Goal: Task Accomplishment & Management: Use online tool/utility

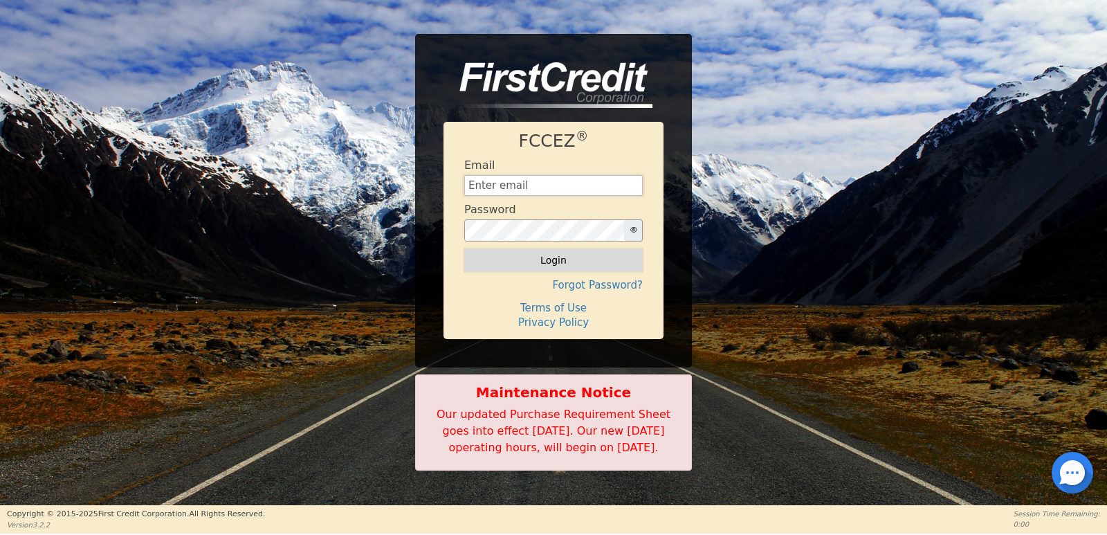
type input "[EMAIL_ADDRESS][DOMAIN_NAME]"
click at [526, 248] on button "Login" at bounding box center [553, 260] width 178 height 24
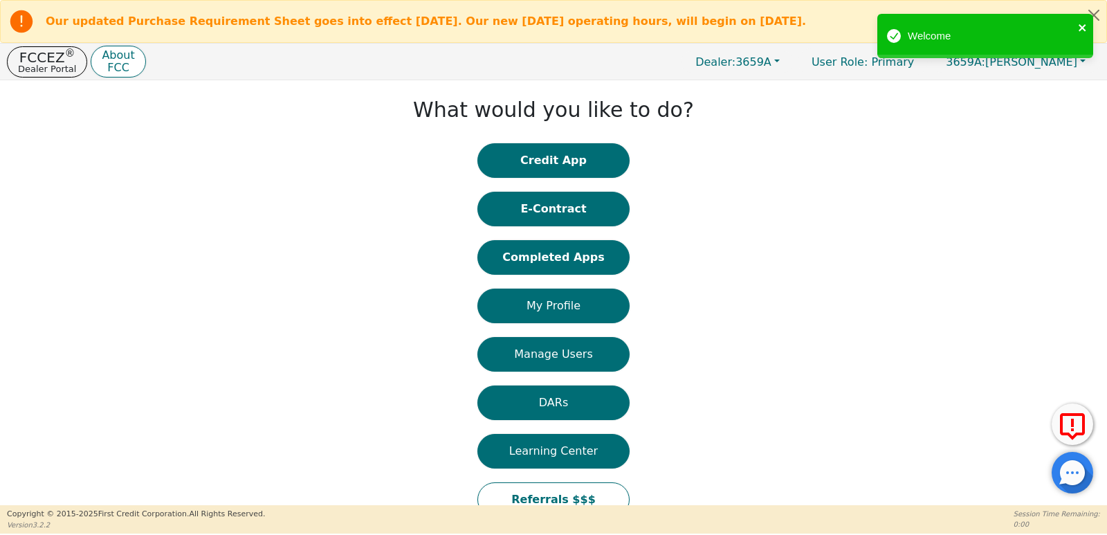
click at [1081, 26] on icon "close" at bounding box center [1083, 27] width 10 height 11
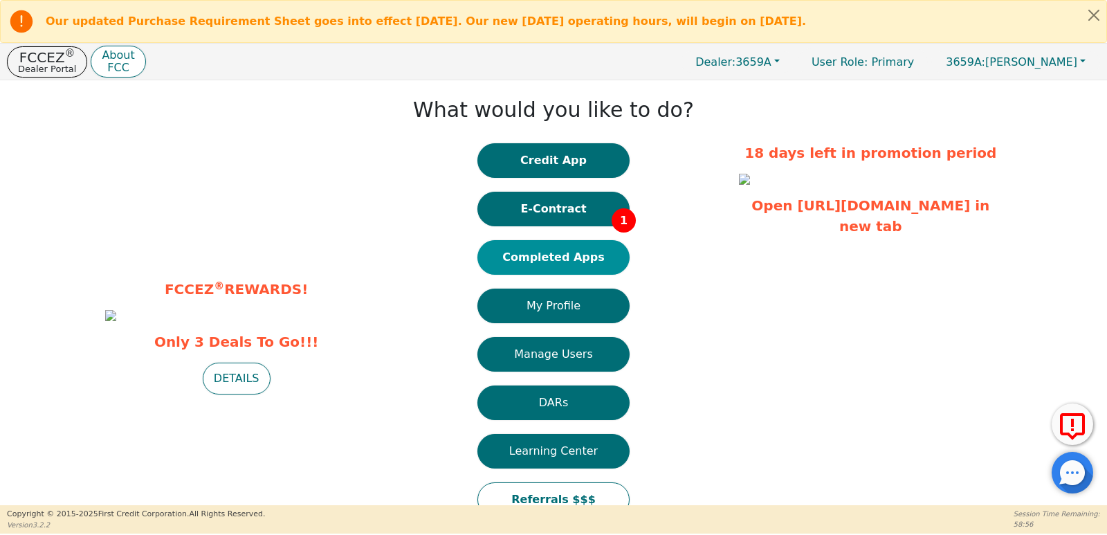
click at [580, 259] on button "Completed Apps" at bounding box center [553, 257] width 152 height 35
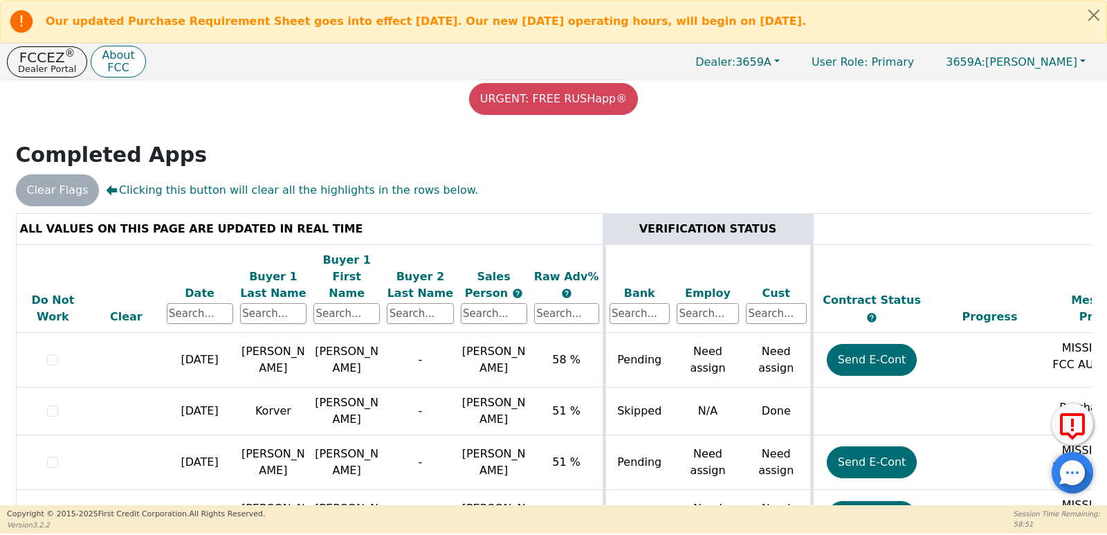
scroll to position [171, 0]
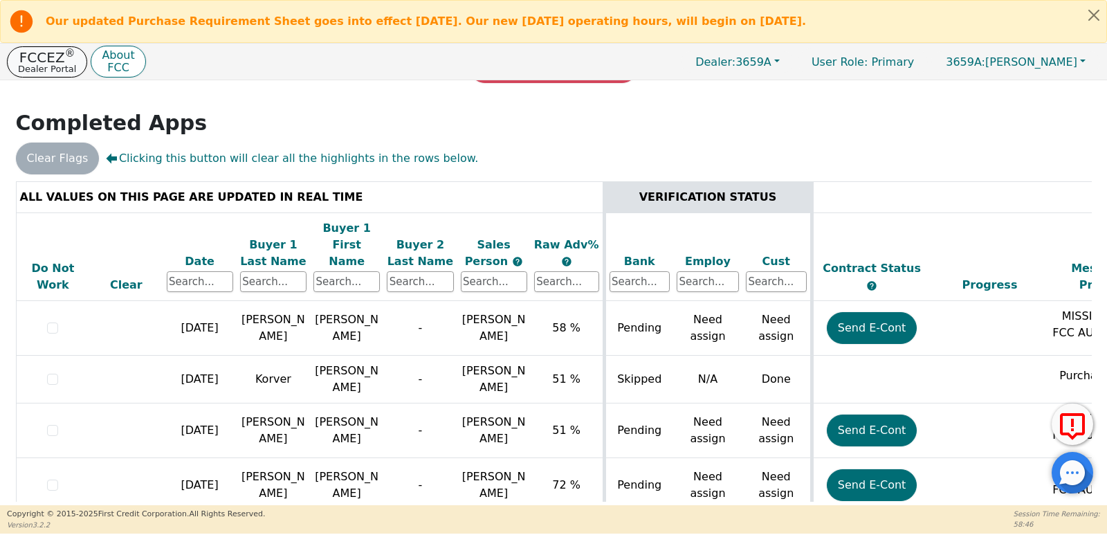
click at [39, 66] on p "Dealer Portal" at bounding box center [47, 68] width 58 height 9
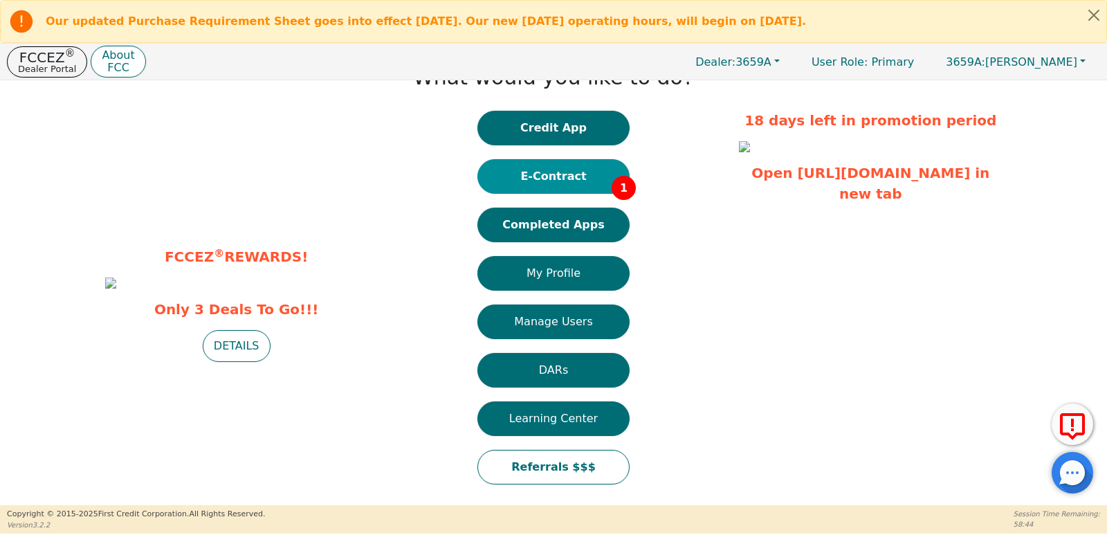
click at [562, 182] on button "E-Contract 1" at bounding box center [553, 176] width 152 height 35
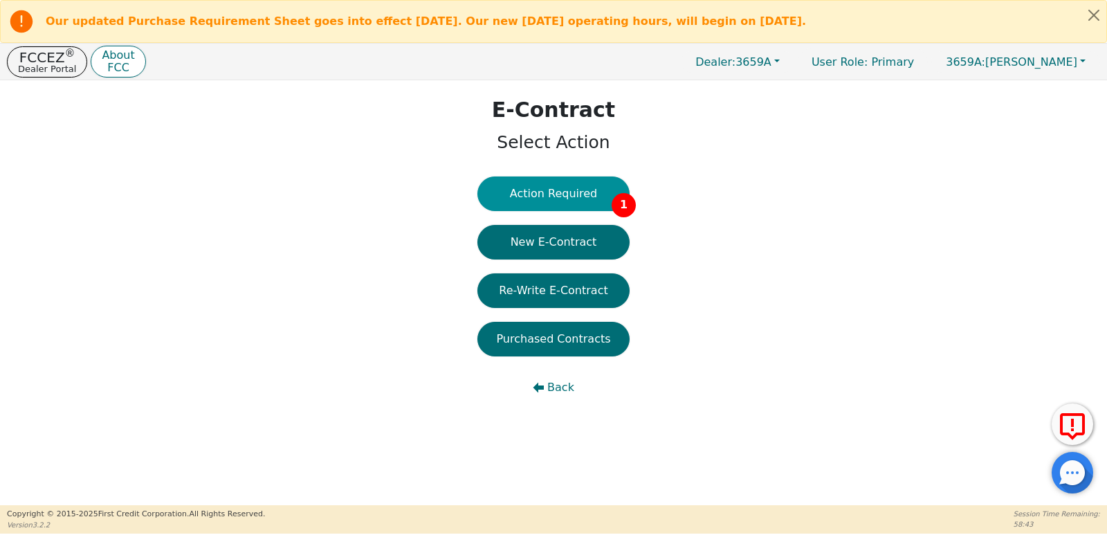
click at [551, 205] on button "Action Required 1" at bounding box center [553, 193] width 152 height 35
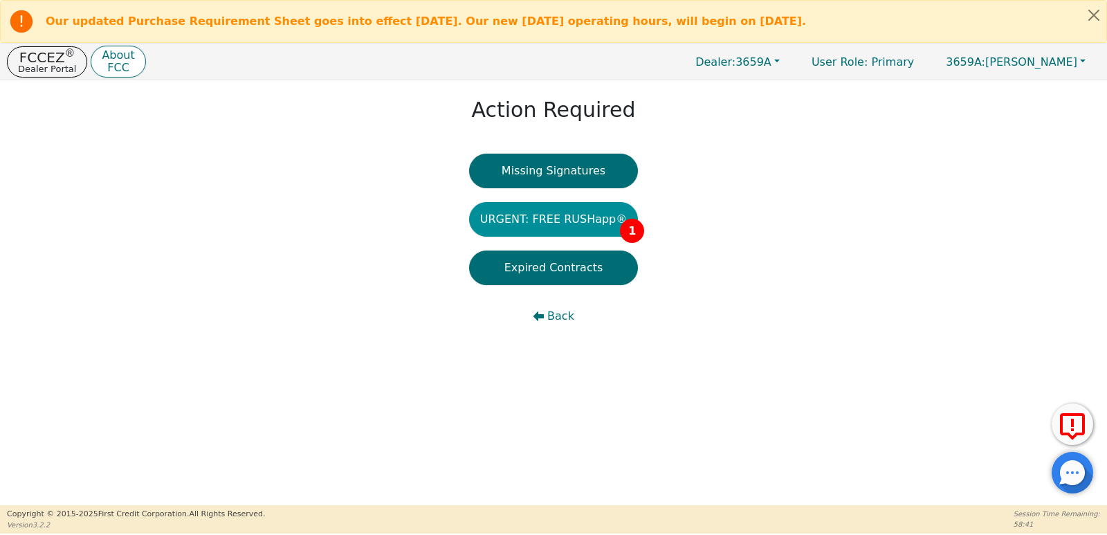
click at [546, 224] on button "URGENT: FREE RUSHapp® 1" at bounding box center [553, 219] width 169 height 35
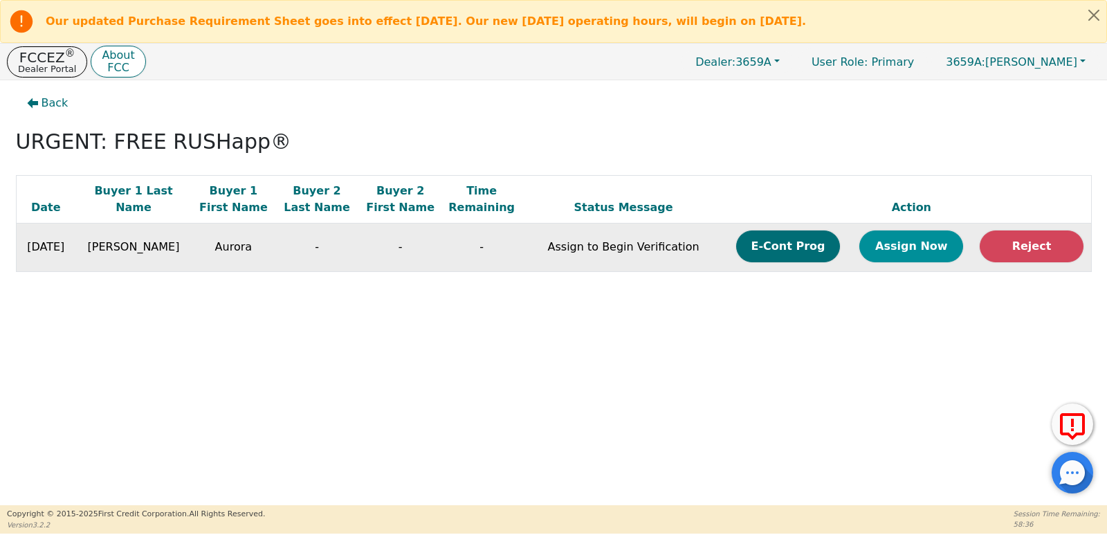
click at [897, 248] on button "Assign Now" at bounding box center [911, 246] width 104 height 32
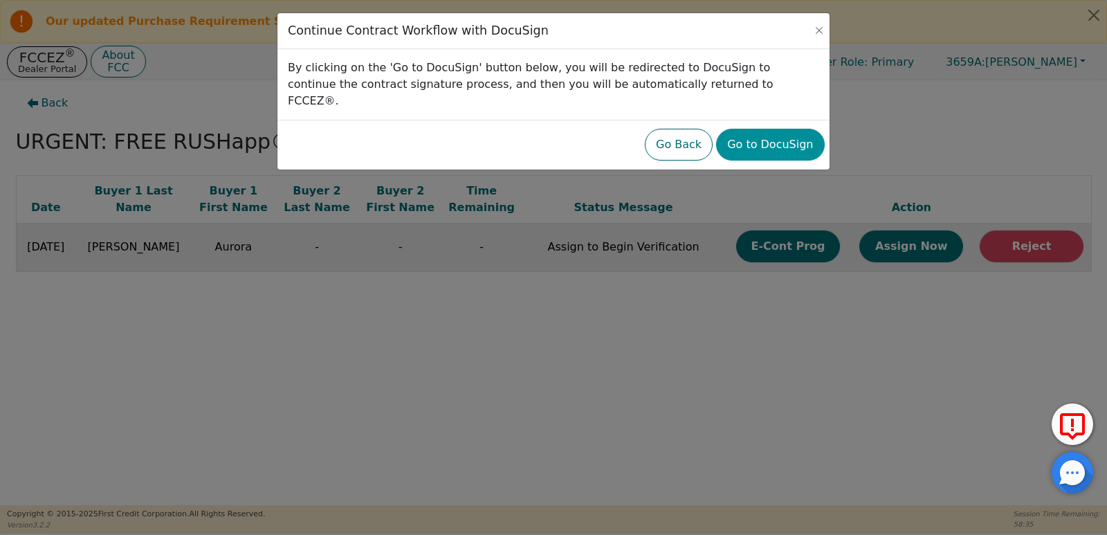
click at [753, 129] on button "Go to DocuSign" at bounding box center [770, 145] width 108 height 32
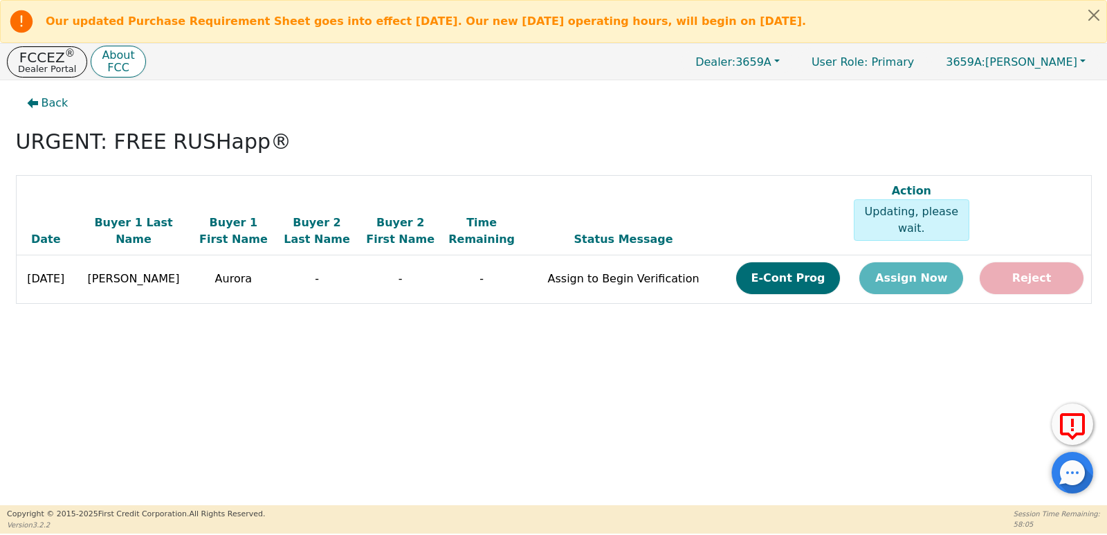
click at [39, 60] on p "FCCEZ ®" at bounding box center [47, 57] width 58 height 14
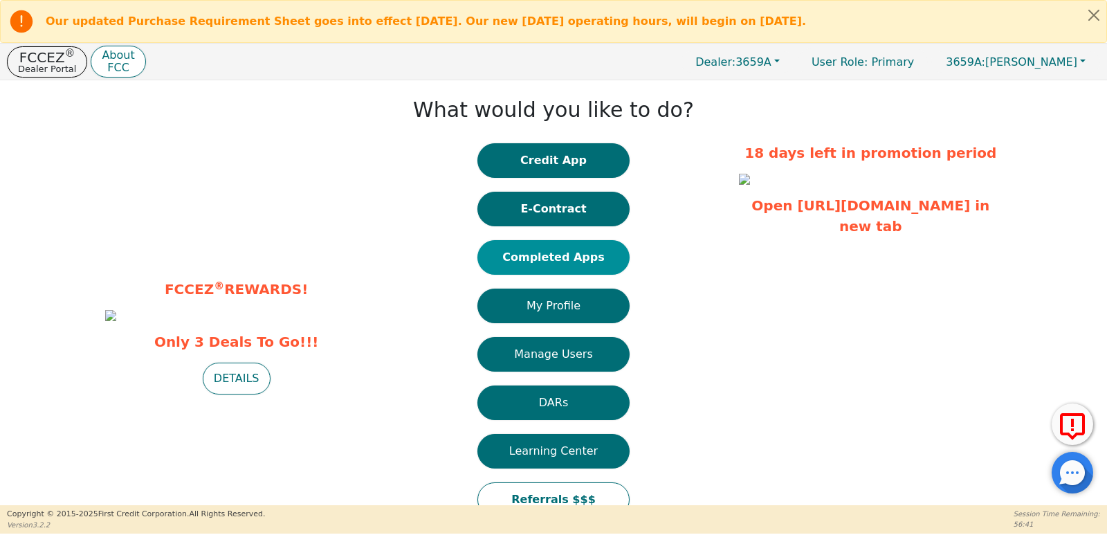
click at [544, 264] on button "Completed Apps" at bounding box center [553, 257] width 152 height 35
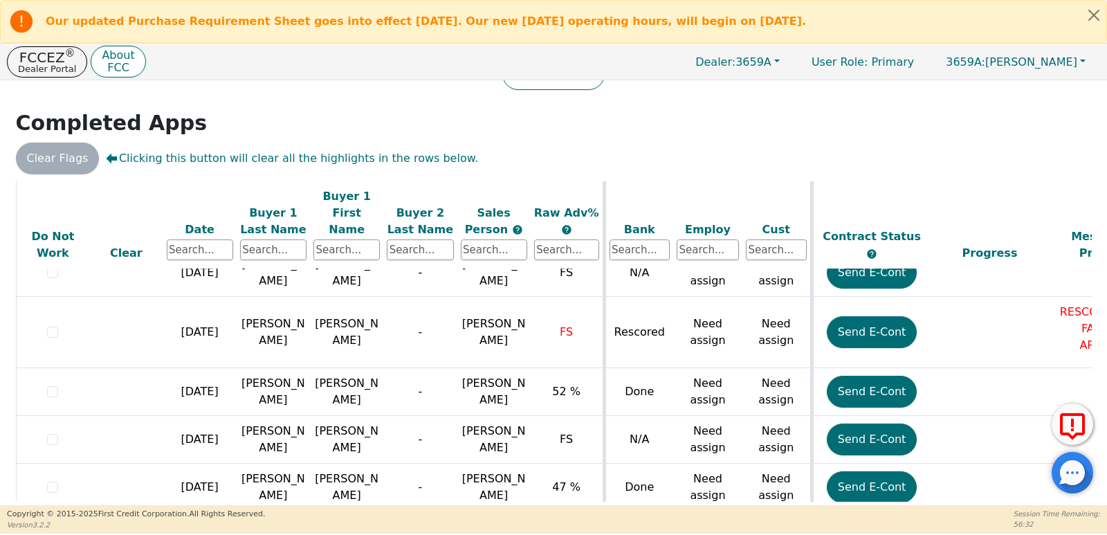
scroll to position [1567, 0]
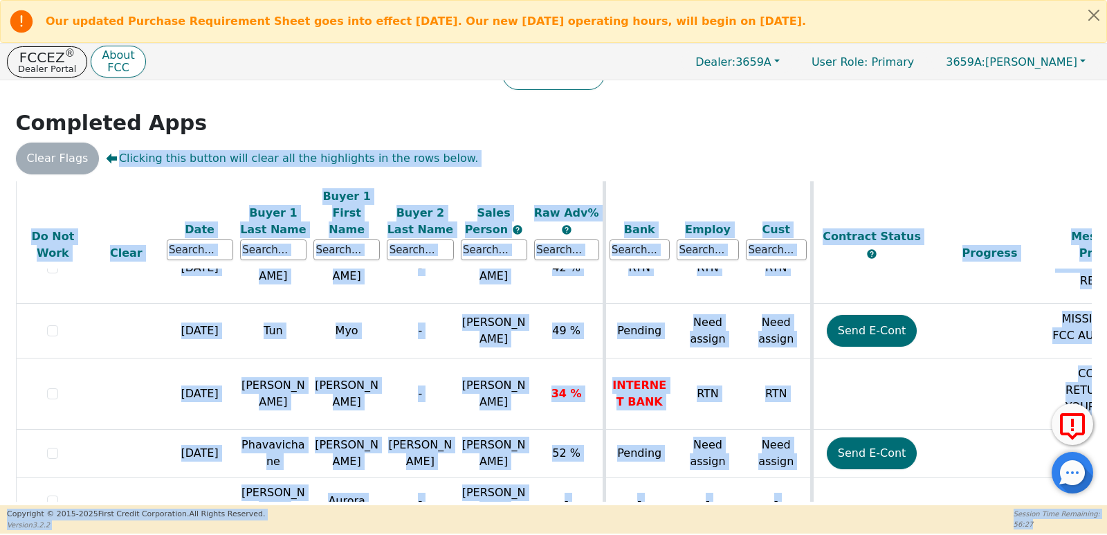
drag, startPoint x: 1089, startPoint y: 454, endPoint x: 1085, endPoint y: 107, distance: 348.0
click at [1085, 107] on body "Our updated Purchase Requirement Sheet goes into effect [DATE]. Our new [DATE] …" at bounding box center [553, 266] width 1107 height 533
click at [1085, 102] on div "Back Badges: Show badge for all score changes Show badge for verification updat…" at bounding box center [553, 167] width 1107 height 425
click at [1039, 118] on h2 "Completed Apps" at bounding box center [554, 123] width 1076 height 25
click at [1092, 15] on button "Close alert" at bounding box center [1093, 15] width 25 height 28
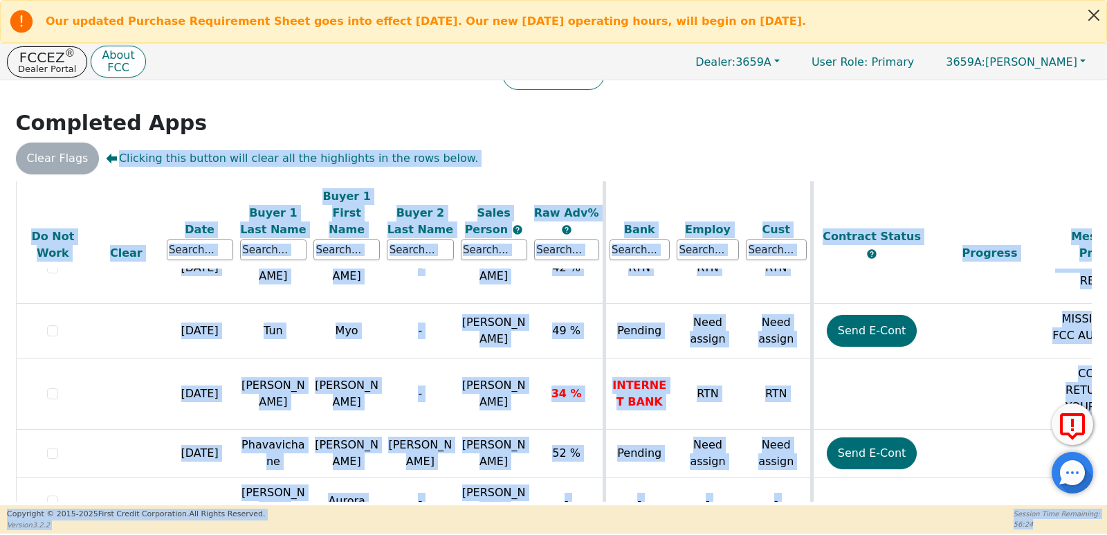
scroll to position [82, 0]
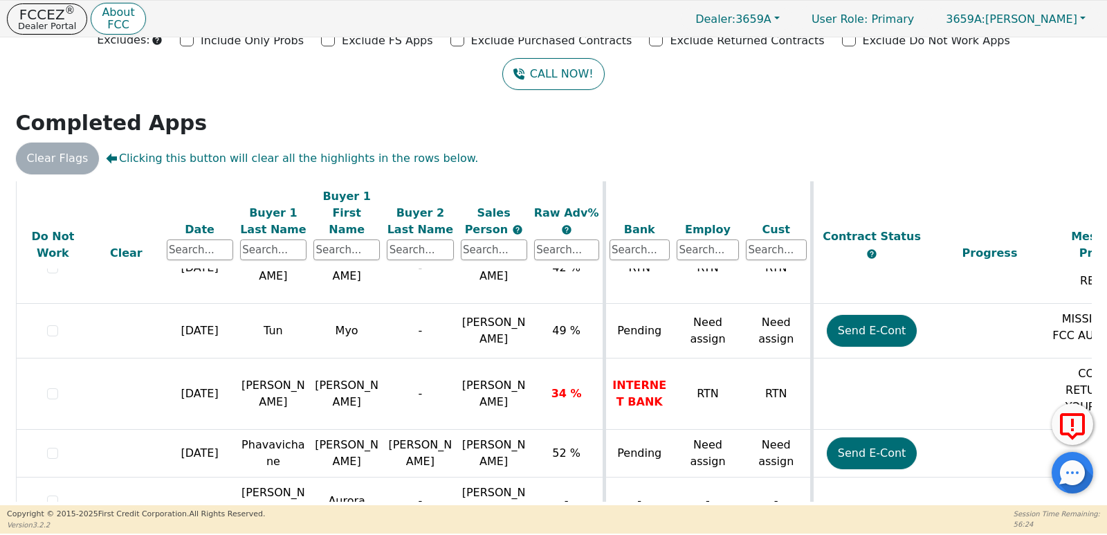
click at [394, 84] on div "CALL NOW!" at bounding box center [553, 74] width 1086 height 32
click at [37, 156] on div "Clear Flags Clicking this button will clear all the highlights in the rows belo…" at bounding box center [553, 158] width 1086 height 32
click at [47, 19] on p "FCCEZ ®" at bounding box center [47, 15] width 58 height 14
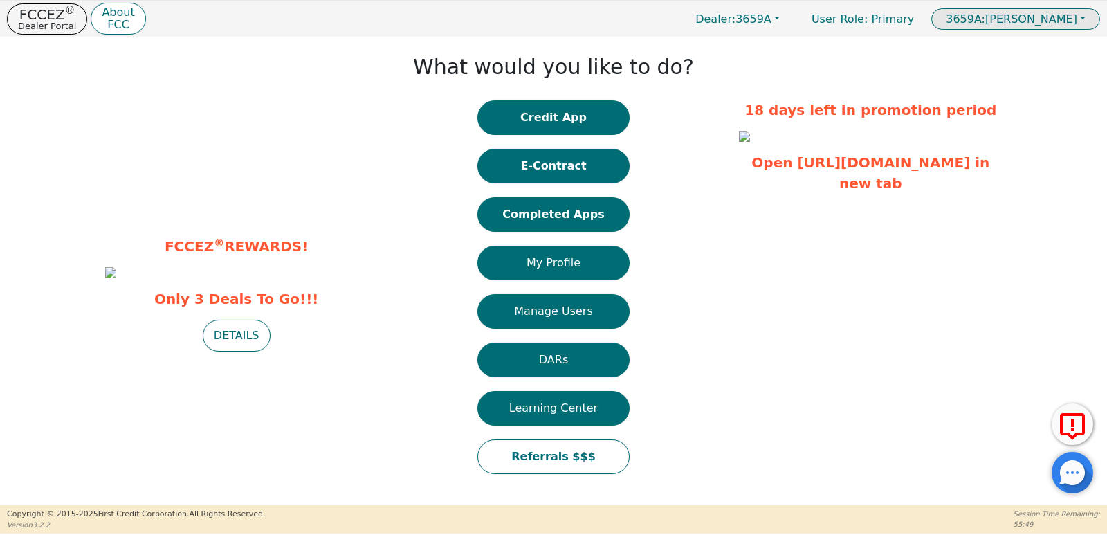
click at [1063, 24] on span "3659A: MIGUEL ROCHA" at bounding box center [1011, 18] width 131 height 13
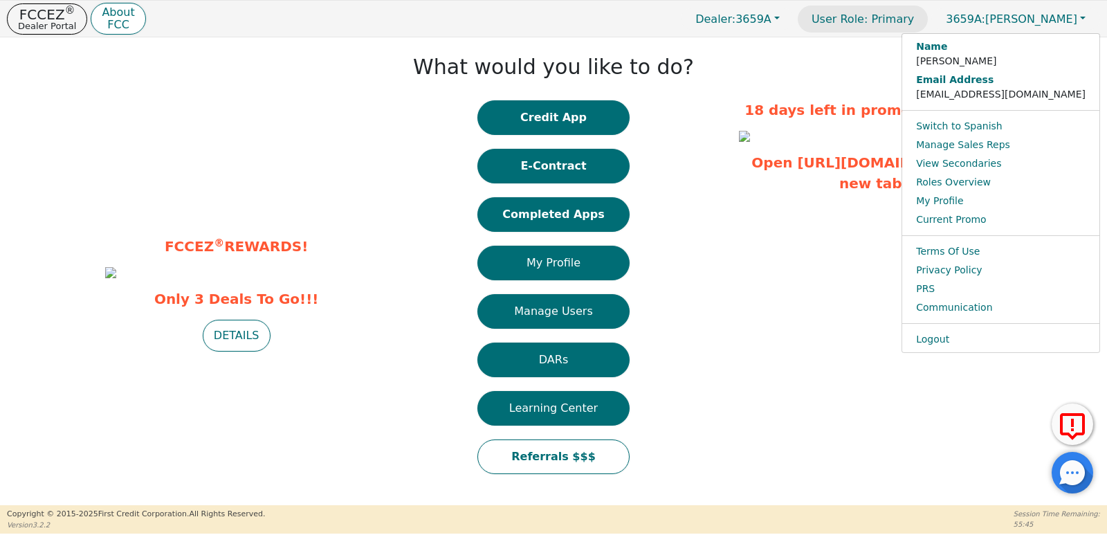
click at [888, 28] on p "User Role : Primary" at bounding box center [863, 19] width 130 height 27
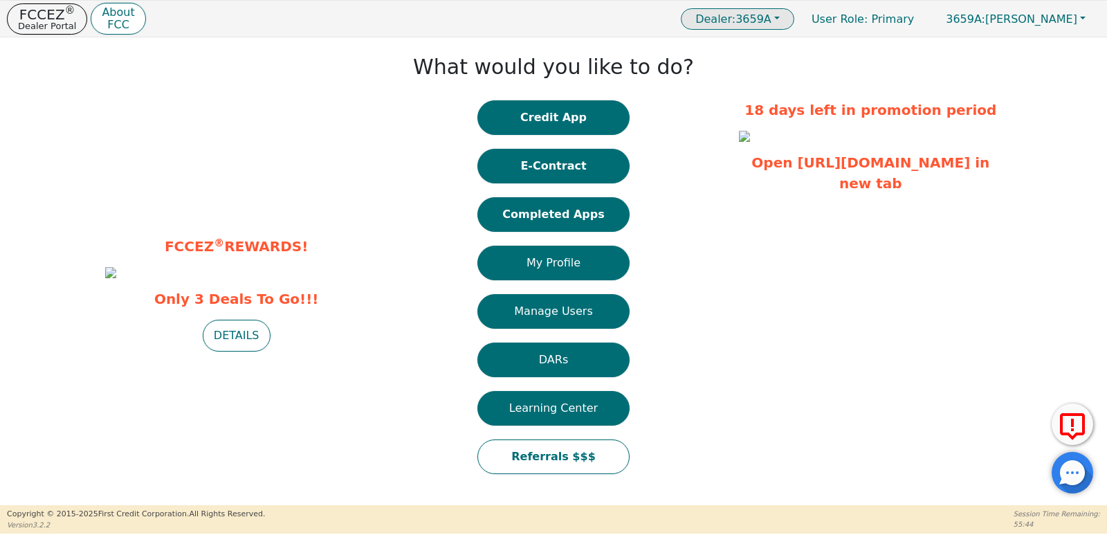
click at [771, 26] on span "Dealer: 3659A" at bounding box center [733, 18] width 76 height 13
